Goal: Task Accomplishment & Management: Complete application form

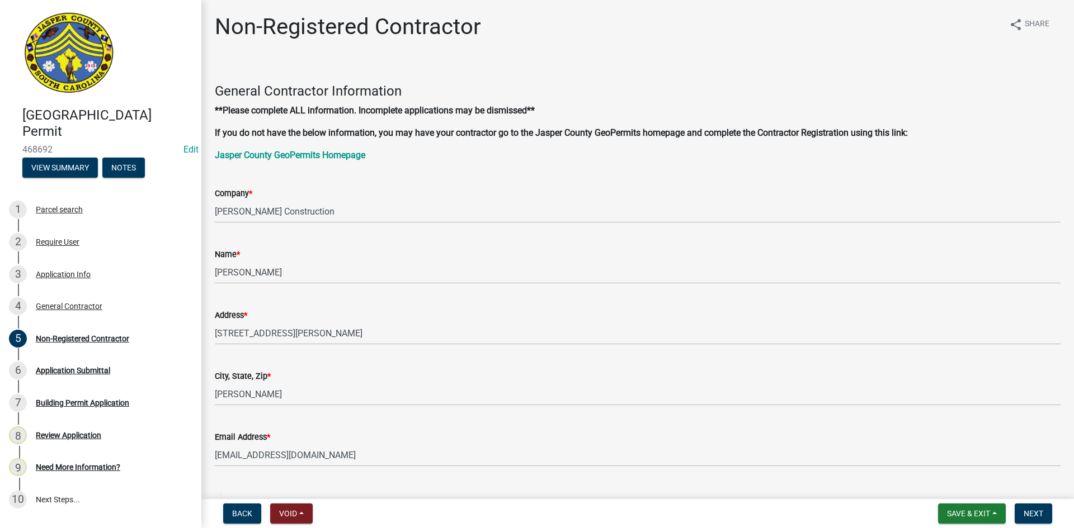
scroll to position [582, 0]
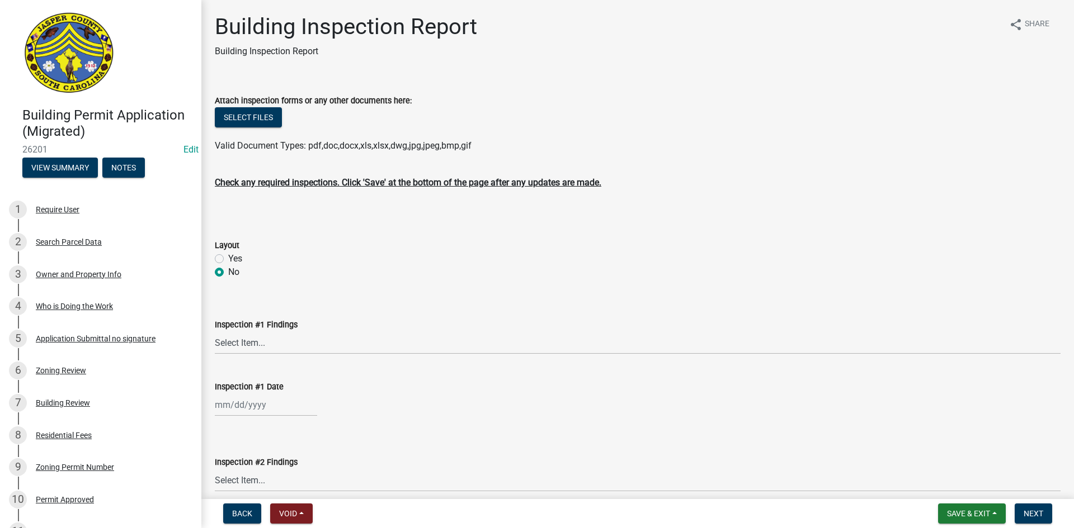
select select "2c3bfd19-0891-4896-98f1-77ad721b0e3e"
select select "253dba0b-667f-4932-9f9f-1c255bdc8a66"
select select "28eb71de-78e3-4f73-9581-6b8a434d0e6c"
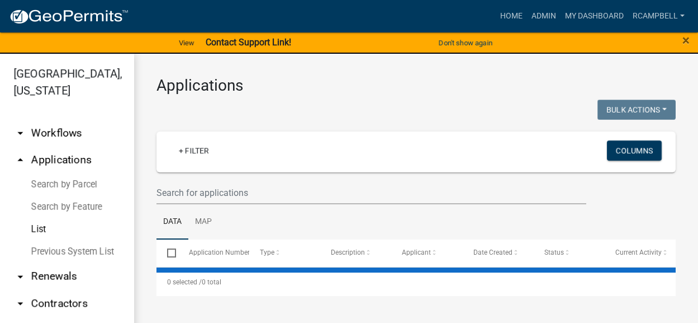
select select "3: 100"
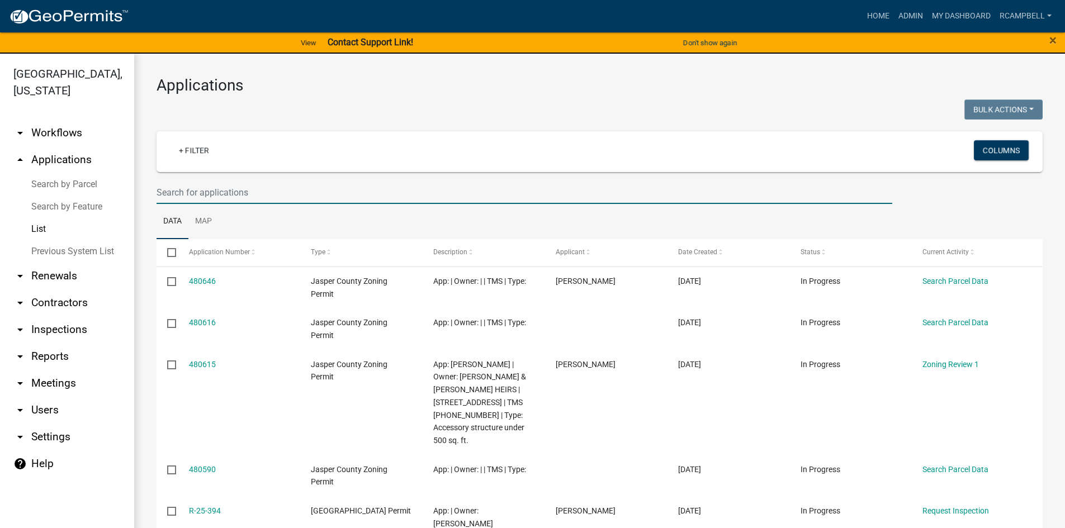
click at [200, 186] on input "text" at bounding box center [525, 192] width 736 height 23
type input "fish tales"
